Goal: Task Accomplishment & Management: Manage account settings

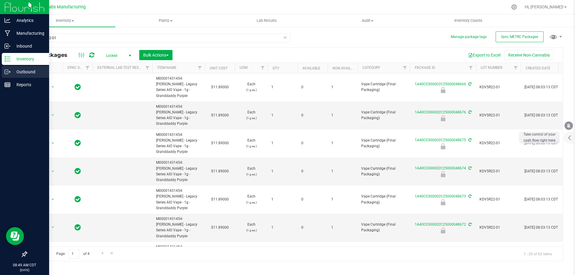
click at [7, 72] on line at bounding box center [8, 72] width 3 height 0
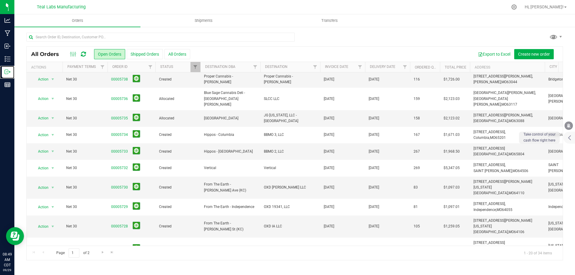
scroll to position [163, 0]
click at [106, 252] on link "Go to the next page" at bounding box center [102, 253] width 9 height 8
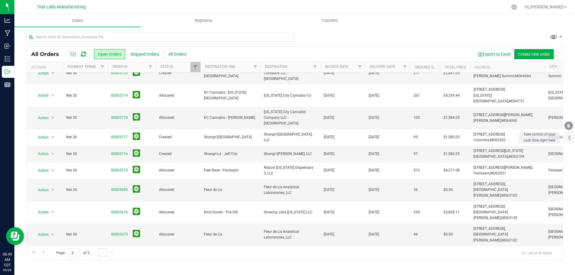
scroll to position [0, 0]
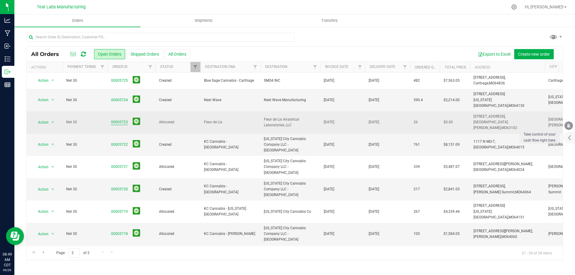
click at [112, 120] on link "00005723" at bounding box center [119, 123] width 17 height 6
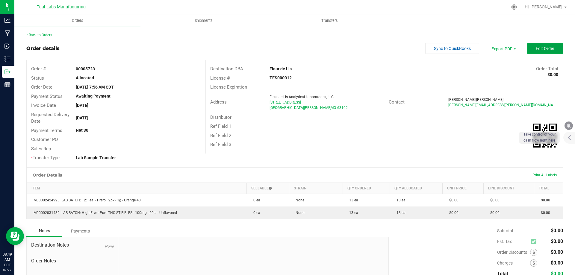
click at [536, 47] on span "Edit Order" at bounding box center [545, 48] width 19 height 5
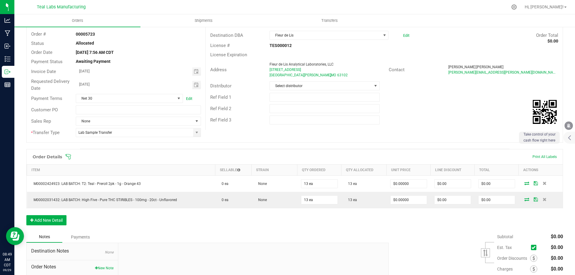
scroll to position [89, 0]
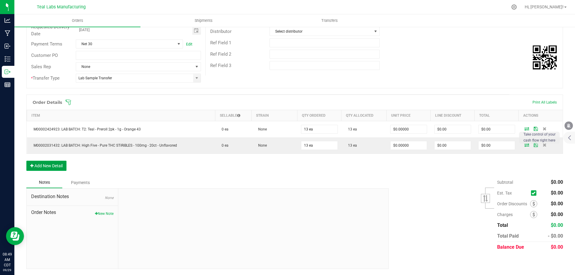
click at [53, 161] on button "Add New Detail" at bounding box center [46, 166] width 40 height 10
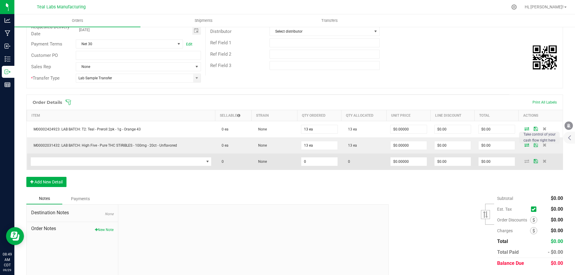
click at [93, 168] on td at bounding box center [121, 162] width 188 height 16
click at [94, 163] on span "NO DATA FOUND" at bounding box center [117, 162] width 173 height 8
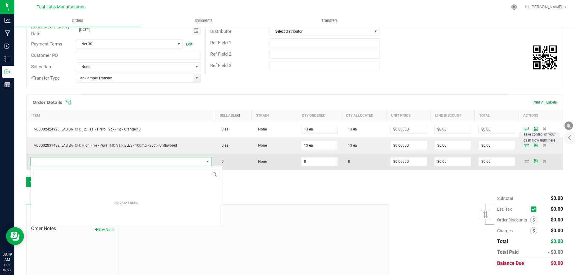
scroll to position [29941, 29772]
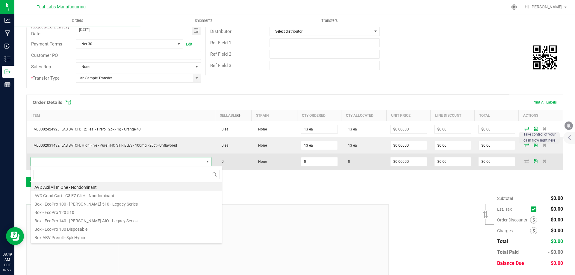
type input "M00002372238: [PERSON_NAME] - Preroll 3pk - 1.5g - Granimals x [PERSON_NAME]"
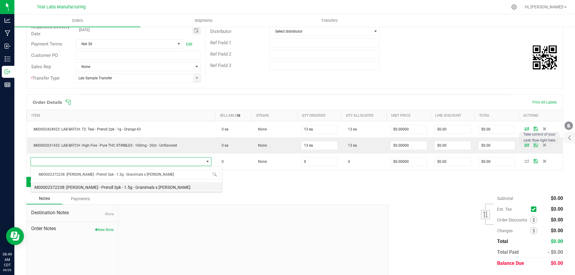
click at [113, 188] on li "M00002372238: [PERSON_NAME] - Preroll 3pk - 1.5g - Granimals x [PERSON_NAME]" at bounding box center [126, 186] width 191 height 8
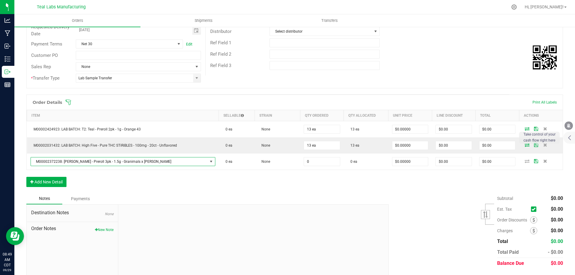
type input "0 ea"
type input "$8.00000"
click at [201, 191] on div "Order Details Print All Labels Item Sellable Strain Qty Ordered Qty Allocated U…" at bounding box center [294, 144] width 537 height 99
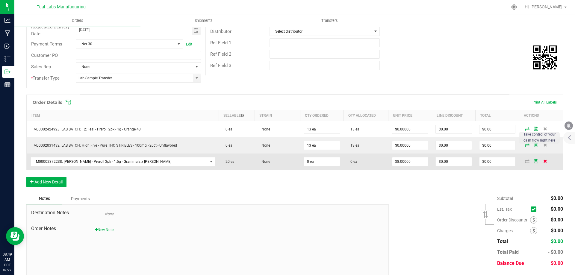
click at [543, 161] on icon at bounding box center [545, 161] width 4 height 4
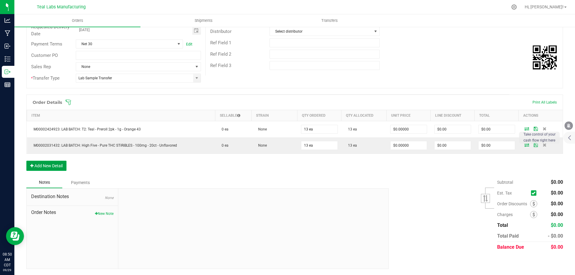
click at [43, 162] on button "Add New Detail" at bounding box center [46, 166] width 40 height 10
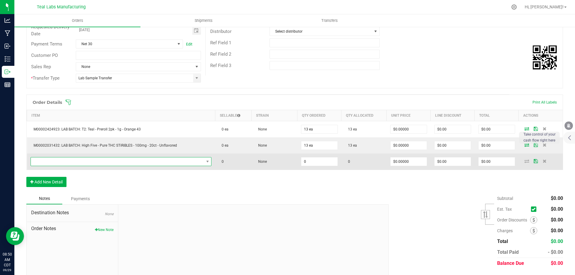
click at [66, 163] on span "NO DATA FOUND" at bounding box center [117, 162] width 173 height 8
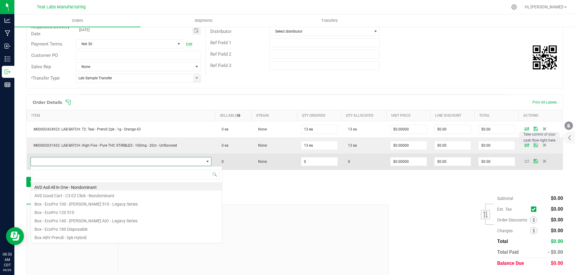
type input "M00001589616: [PERSON_NAME] - Preroll 7pk - 3.5g - Buff Cherry"
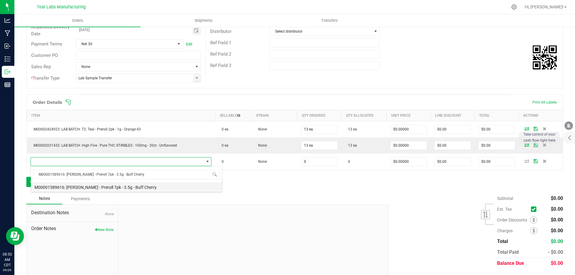
click at [102, 183] on li "M00001589616: [PERSON_NAME] - Preroll 7pk - 3.5g - Buff Cherry" at bounding box center [126, 186] width 191 height 8
type input "0 ea"
type input "$18.00000"
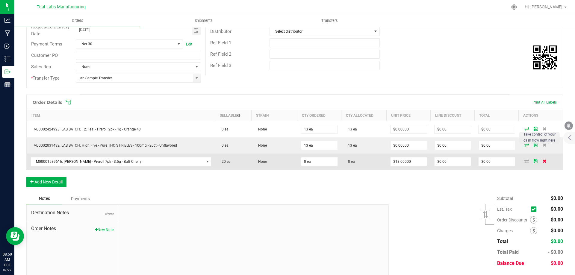
click at [543, 162] on icon at bounding box center [545, 161] width 4 height 4
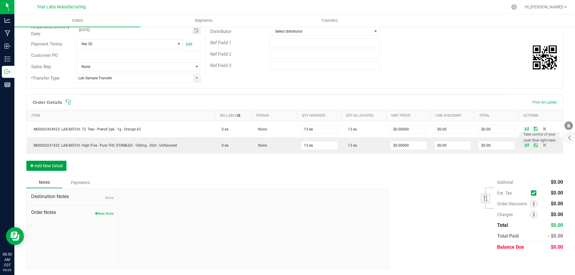
click at [59, 162] on button "Add New Detail" at bounding box center [46, 166] width 40 height 10
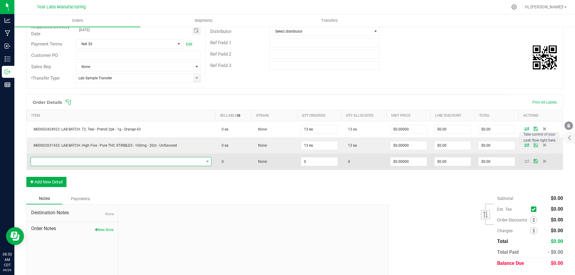
click at [81, 164] on span "NO DATA FOUND" at bounding box center [117, 162] width 173 height 8
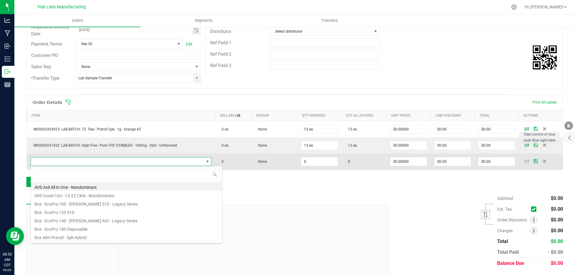
type input "M00002322167: [PERSON_NAME] - Preroll 7pk - 3.5g - Rum Pie"
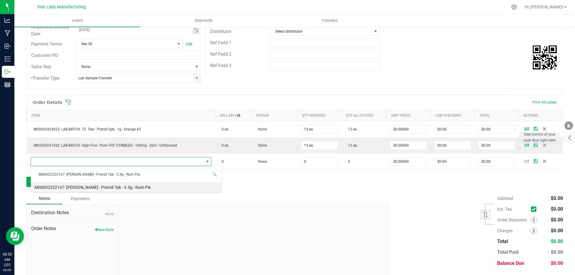
click at [124, 187] on li "M00002322167: [PERSON_NAME] - Preroll 7pk - 3.5g - Rum Pie" at bounding box center [126, 186] width 191 height 8
type input "0 ea"
type input "$18.00000"
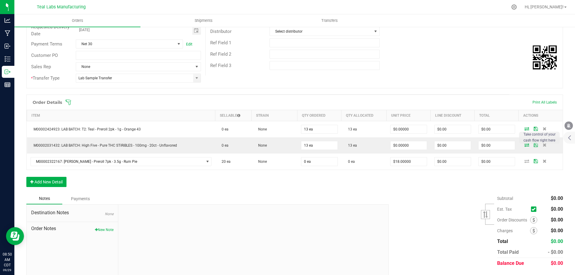
click at [215, 185] on div "Order Details Print All Labels Item Sellable Strain Qty Ordered Qty Allocated U…" at bounding box center [294, 144] width 537 height 99
click at [543, 162] on icon at bounding box center [545, 161] width 4 height 4
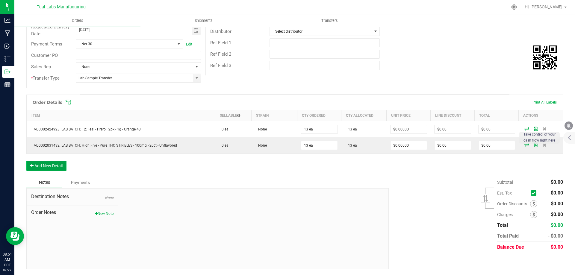
click at [50, 167] on button "Add New Detail" at bounding box center [46, 166] width 40 height 10
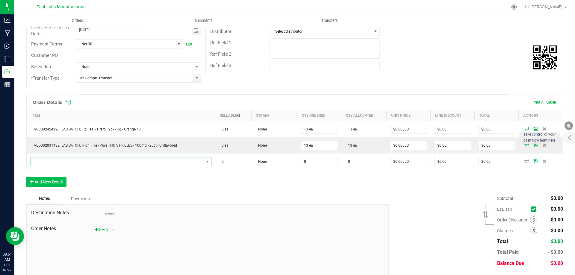
click at [68, 164] on span "NO DATA FOUND" at bounding box center [117, 162] width 173 height 8
type input "v"
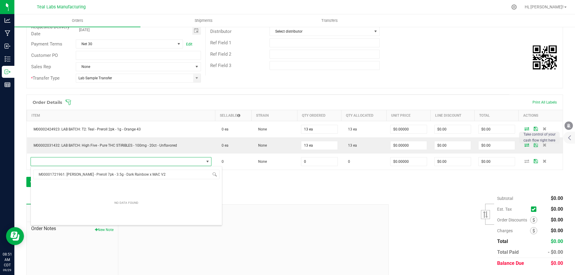
type input "M00001721961: [PERSON_NAME] - Preroll 7pk - 3.5g - Dark Rainbow x MAC V2"
click at [292, 193] on div "Notes Payments" at bounding box center [205, 198] width 358 height 11
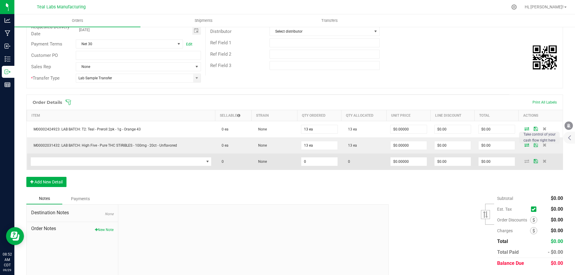
click at [89, 156] on td at bounding box center [121, 162] width 188 height 16
click at [88, 163] on span "NO DATA FOUND" at bounding box center [117, 162] width 173 height 8
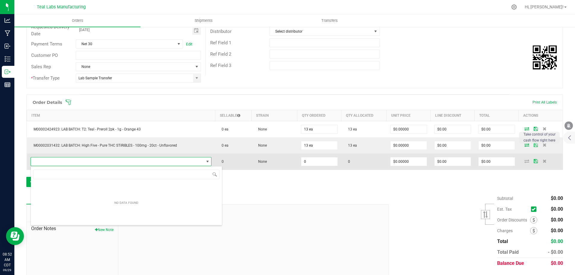
type input "M00001613283: Teal - Preroll - 1g - Lotawana OG"
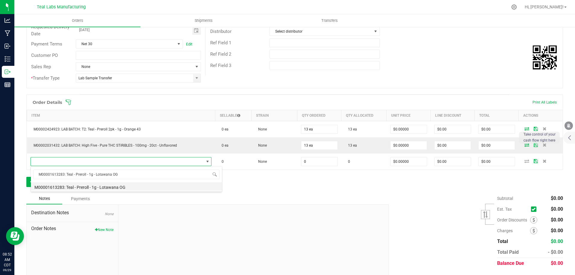
click at [123, 186] on li "M00001613283: Teal - Preroll - 1g - Lotawana OG" at bounding box center [126, 186] width 191 height 8
type input "0 ea"
type input "$6.00000"
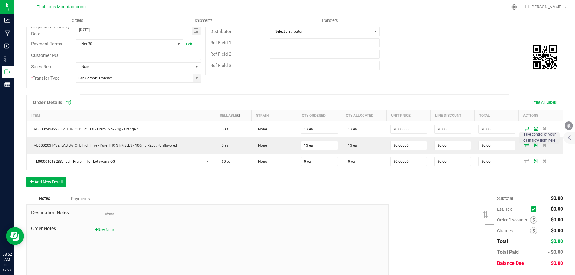
click at [166, 185] on div "Order Details Print All Labels Item Sellable Strain Qty Ordered Qty Allocated U…" at bounding box center [294, 144] width 537 height 99
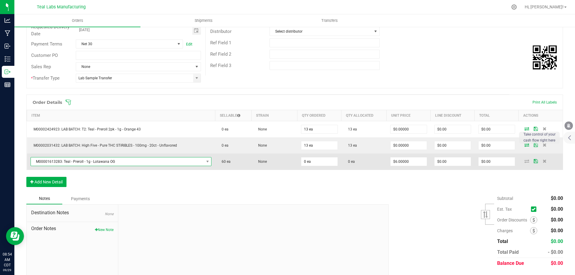
click at [129, 160] on span "M00001613283: Teal - Preroll - 1g - Lotawana OG" at bounding box center [117, 162] width 173 height 8
type input "M00001536260: Teal - Preroll 2pk - 1g - Tiger Moon"
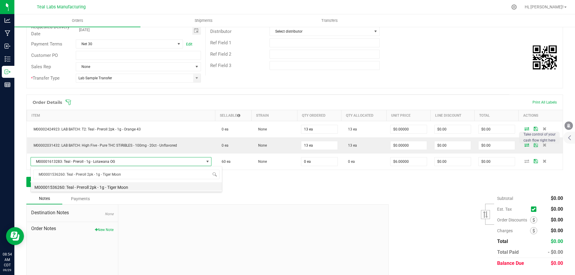
click at [117, 184] on li "M00001536260: Teal - Preroll 2pk - 1g - Tiger Moon" at bounding box center [126, 186] width 191 height 8
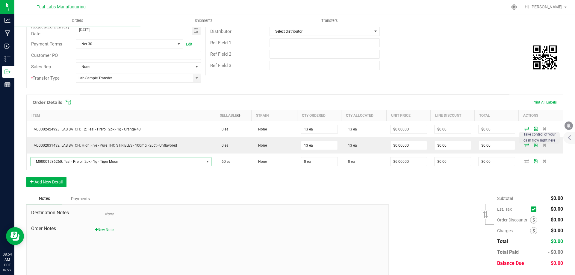
click at [137, 187] on div "Order Details Print All Labels Item Sellable Strain Qty Ordered Qty Allocated U…" at bounding box center [294, 144] width 537 height 99
